Goal: Task Accomplishment & Management: Find specific page/section

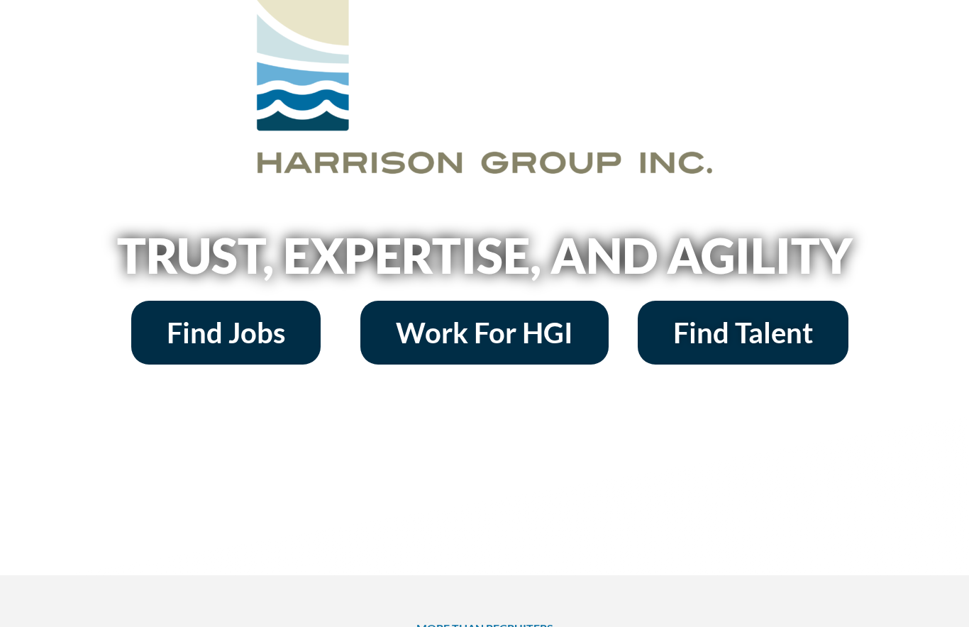
scroll to position [120, 0]
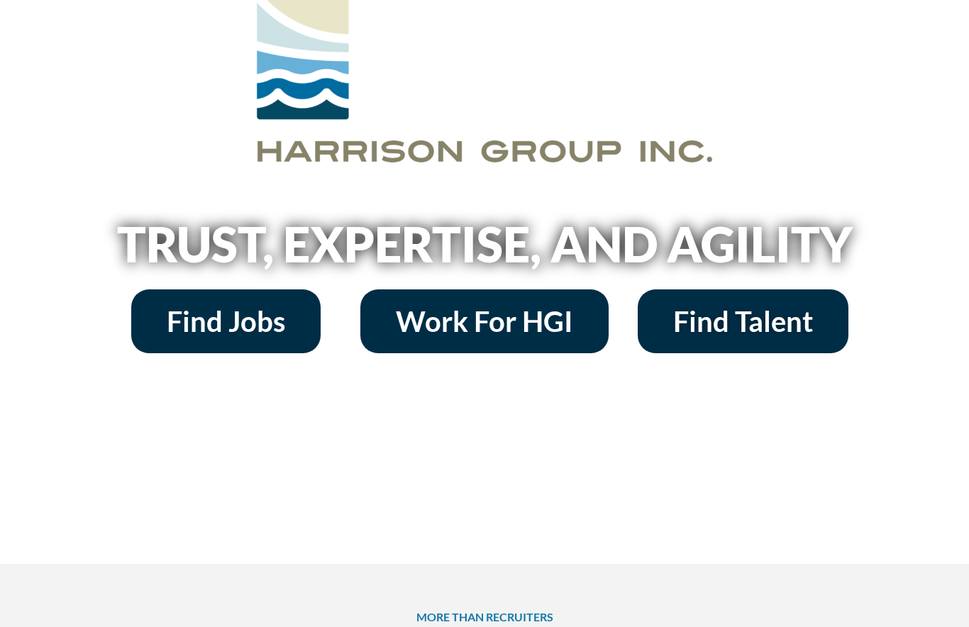
click at [199, 309] on span "Find Jobs" at bounding box center [226, 321] width 118 height 28
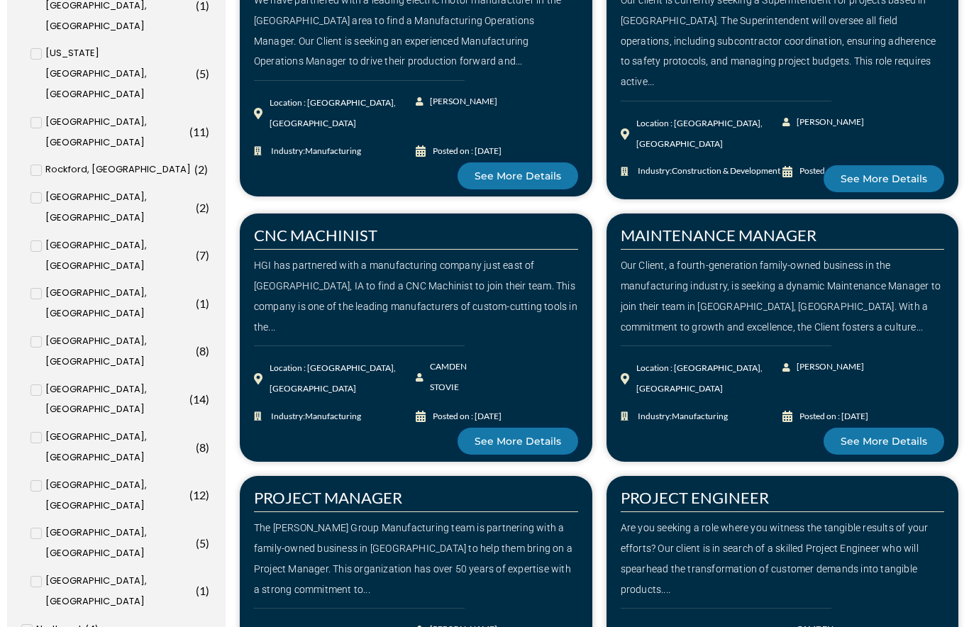
scroll to position [826, 0]
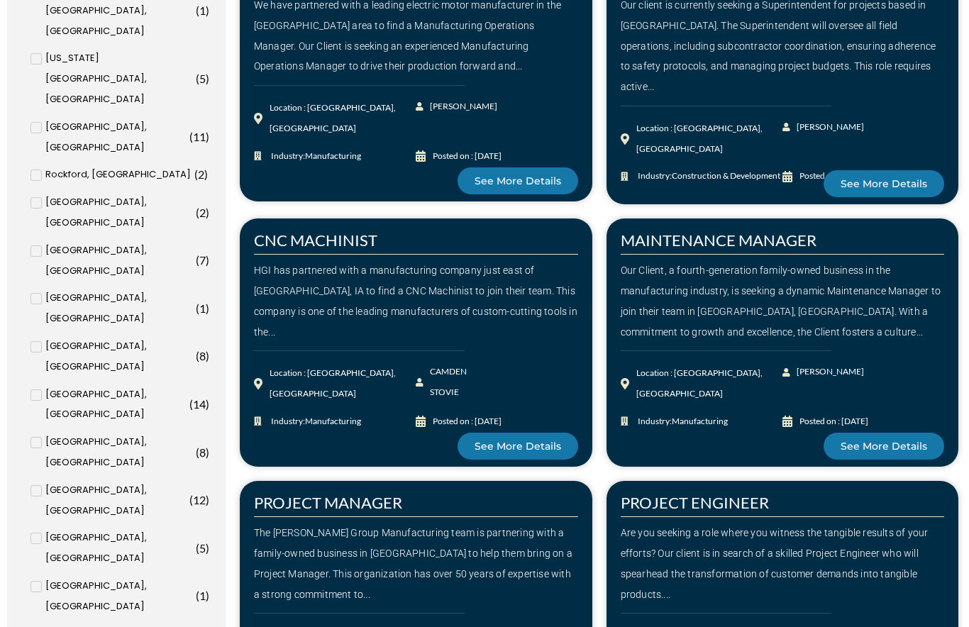
click at [66, 63] on span "[US_STATE][GEOGRAPHIC_DATA], [GEOGRAPHIC_DATA]" at bounding box center [119, 78] width 148 height 61
click at [0, 0] on input "[US_STATE][GEOGRAPHIC_DATA], [GEOGRAPHIC_DATA] ( 5 )" at bounding box center [0, 0] width 0 height 0
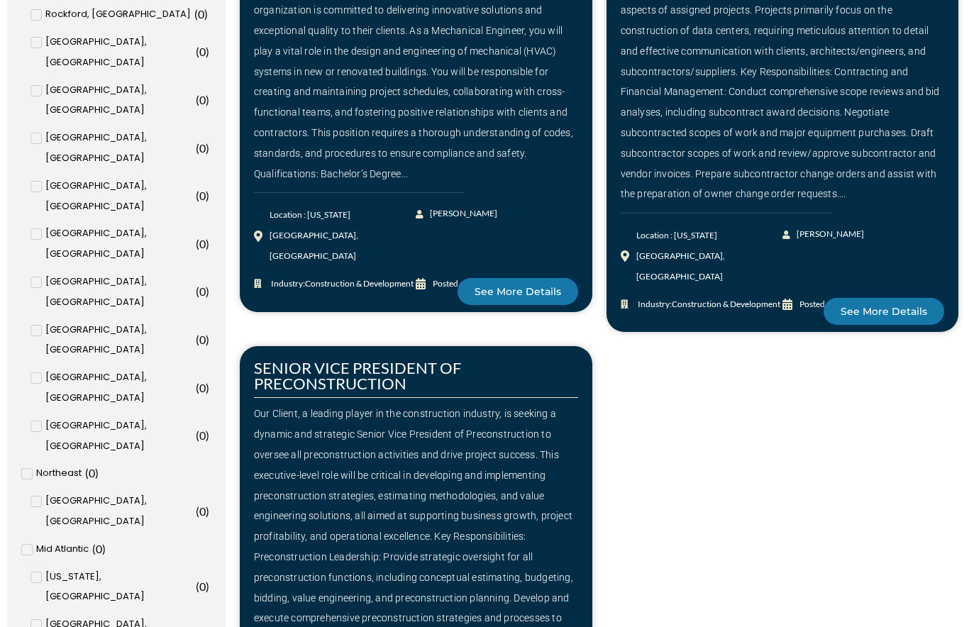
scroll to position [1023, 0]
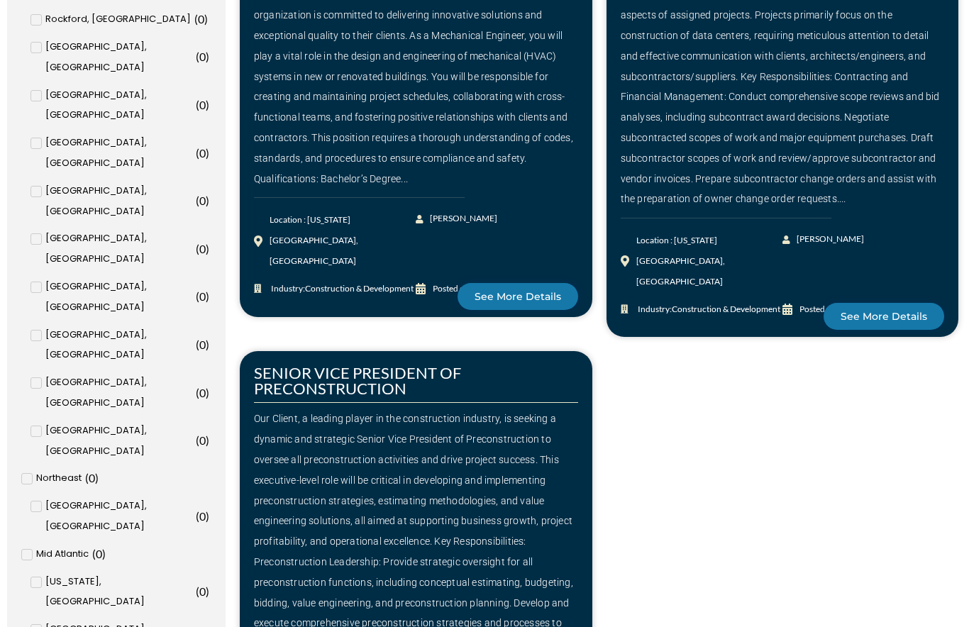
click at [35, 283] on icon at bounding box center [35, 287] width 5 height 9
click at [0, 0] on input "Des Moines, [GEOGRAPHIC_DATA] ( 0 )" at bounding box center [0, 0] width 0 height 0
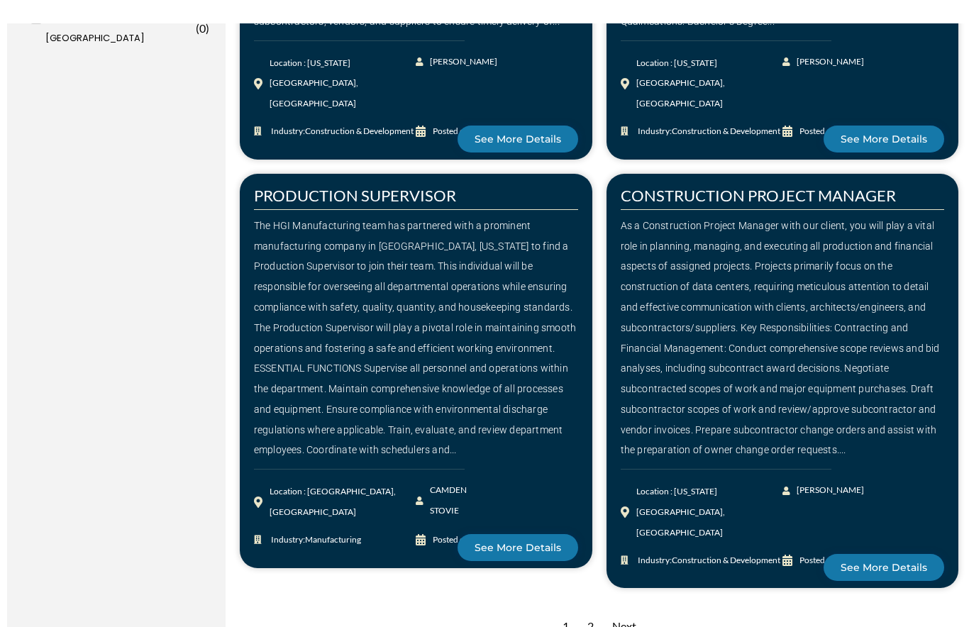
scroll to position [1977, 0]
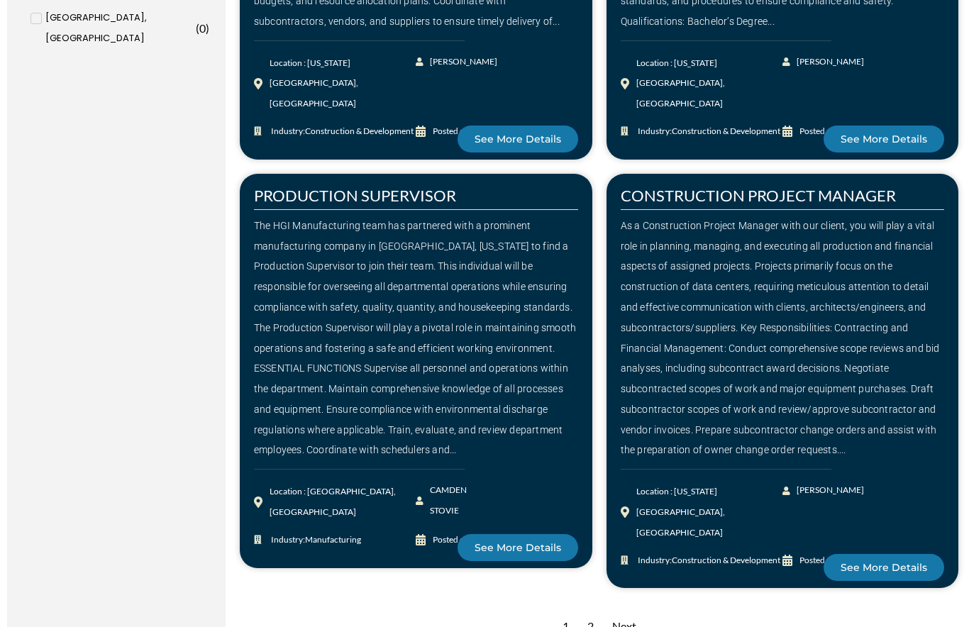
click at [594, 609] on div "2" at bounding box center [590, 626] width 21 height 35
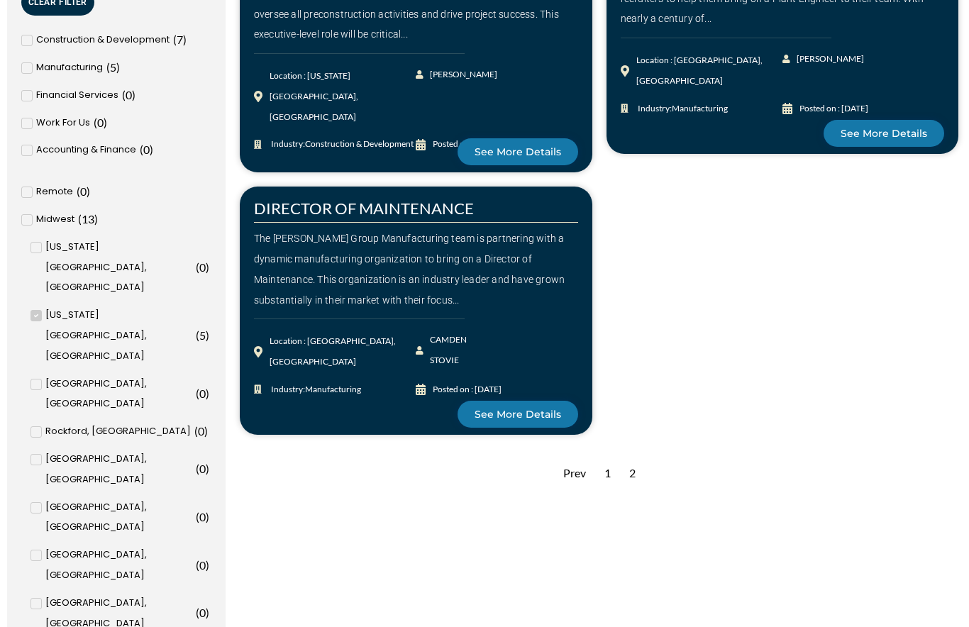
scroll to position [670, 0]
